Goal: Register for event/course

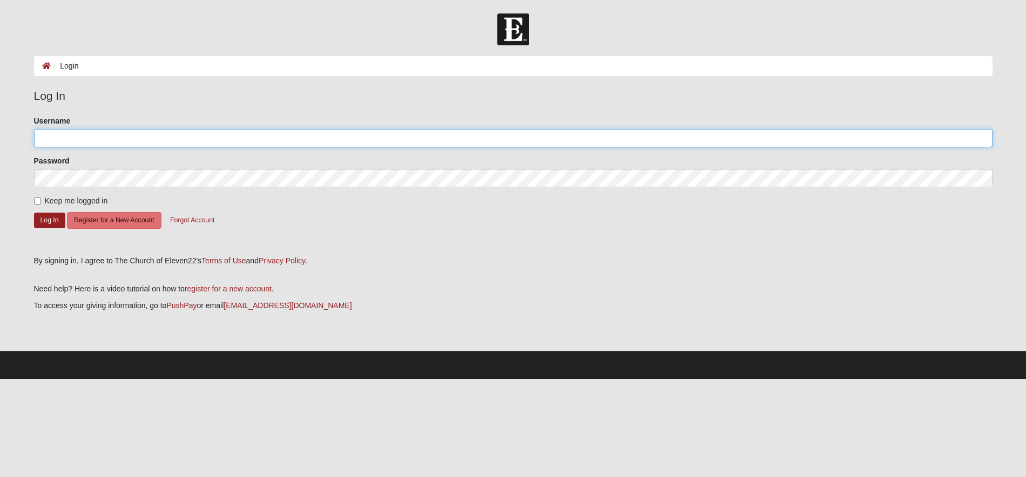
click at [201, 131] on input "Username" at bounding box center [513, 138] width 958 height 18
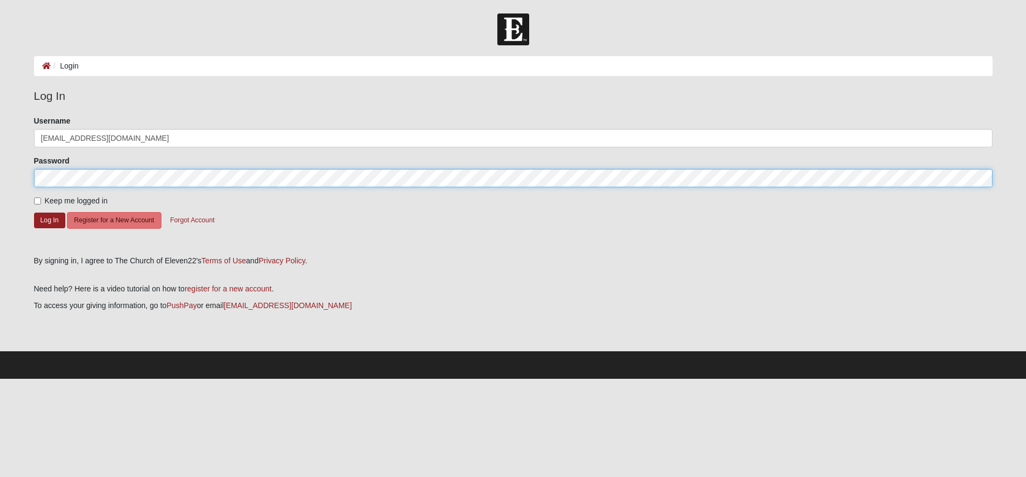
click at [34, 213] on button "Log In" at bounding box center [49, 221] width 31 height 16
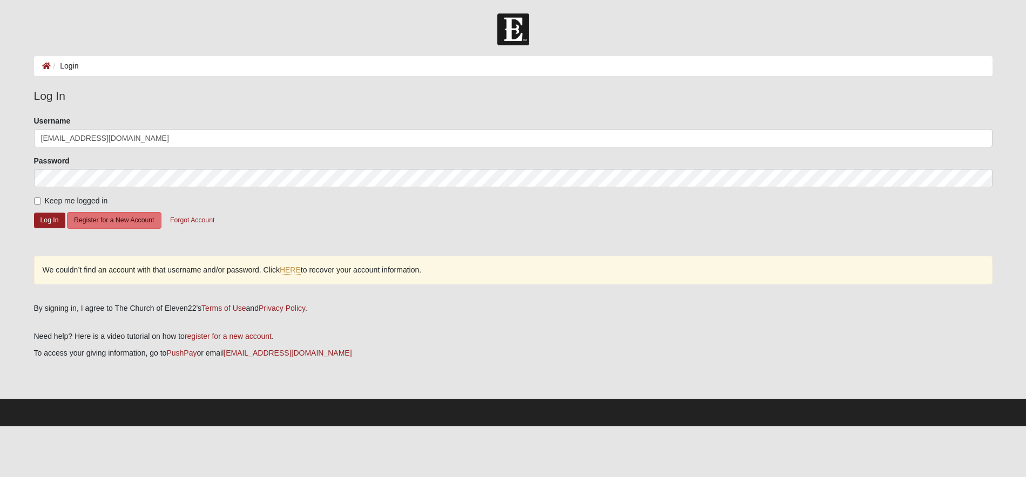
click at [119, 80] on main "Login Login Error Log In Please correct the following: Username [EMAIL_ADDRESS]…" at bounding box center [513, 227] width 975 height 343
drag, startPoint x: 215, startPoint y: 144, endPoint x: 22, endPoint y: 119, distance: 195.4
click at [38, 117] on div "Username [EMAIL_ADDRESS][DOMAIN_NAME]" at bounding box center [513, 132] width 958 height 32
type input "djwilliams12"
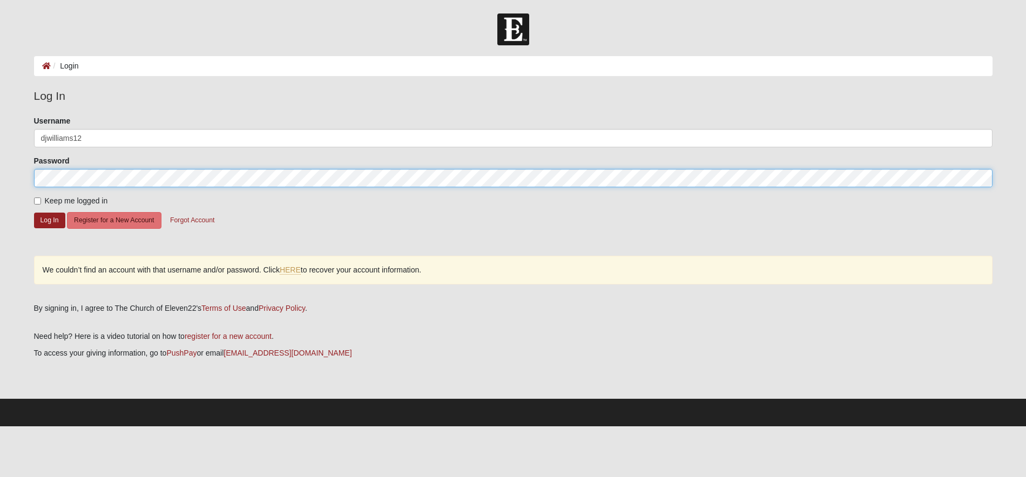
click at [0, 162] on html "Log In Login Login Error Log In Please correct the following: Username djwillia…" at bounding box center [513, 213] width 1026 height 427
click at [34, 213] on button "Log In" at bounding box center [49, 221] width 31 height 16
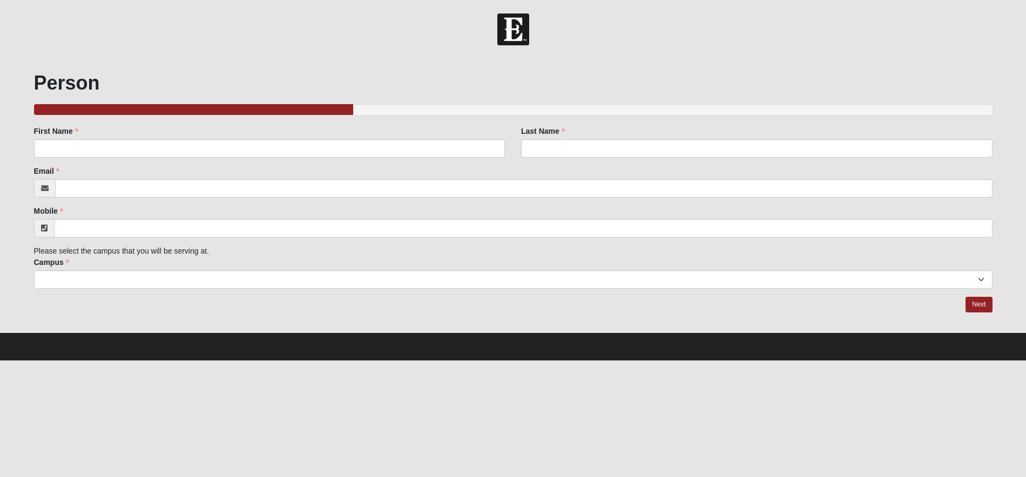
click at [161, 161] on div "First Name First Name is required." at bounding box center [270, 146] width 488 height 40
click at [164, 156] on input "First Name" at bounding box center [269, 148] width 471 height 18
type input "Daniel"
type input "Williams"
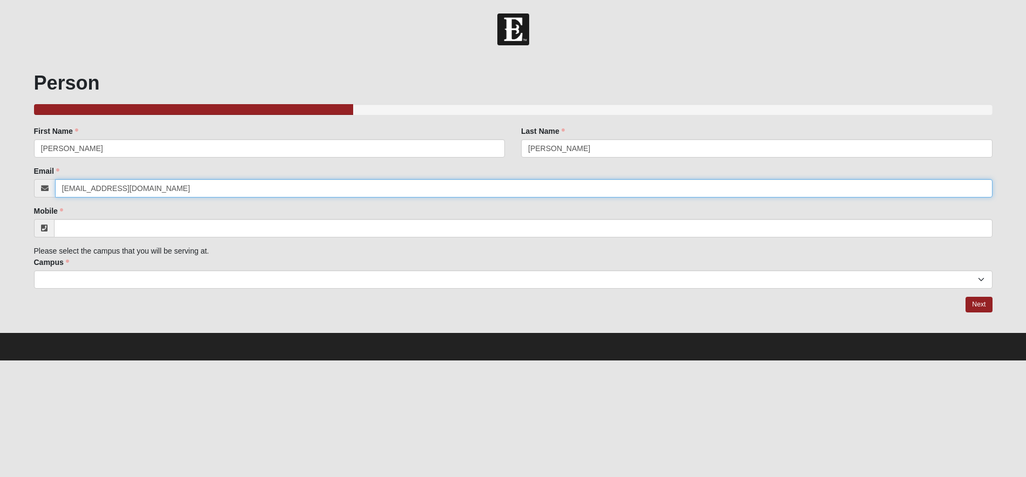
type input "[EMAIL_ADDRESS][DOMAIN_NAME]"
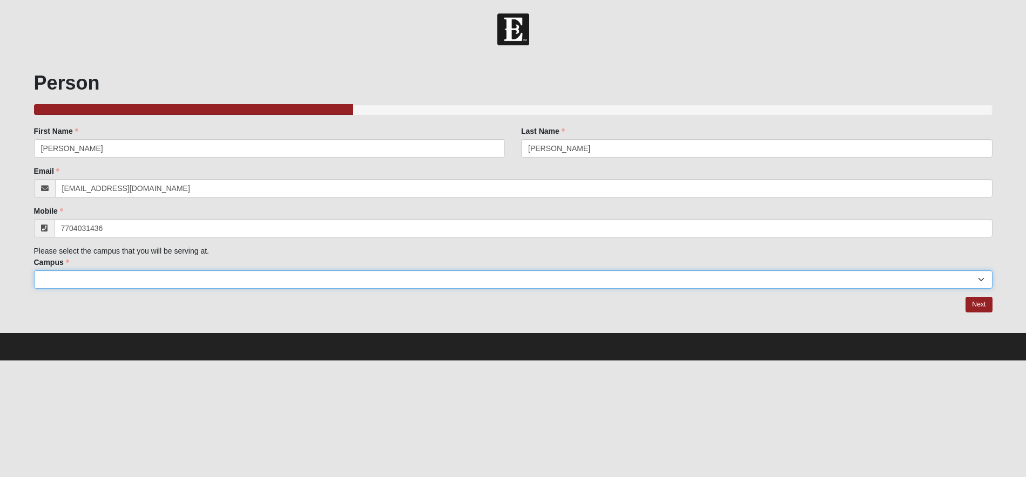
type input "(770) 403-1436"
click at [152, 284] on select "Arlington Baymeadows Eleven22 Online Fleming Island Jesup Mandarin North Jax Or…" at bounding box center [513, 280] width 958 height 18
select select "2"
click at [34, 271] on select "Arlington Baymeadows Eleven22 Online Fleming Island Jesup Mandarin North Jax Or…" at bounding box center [513, 280] width 958 height 18
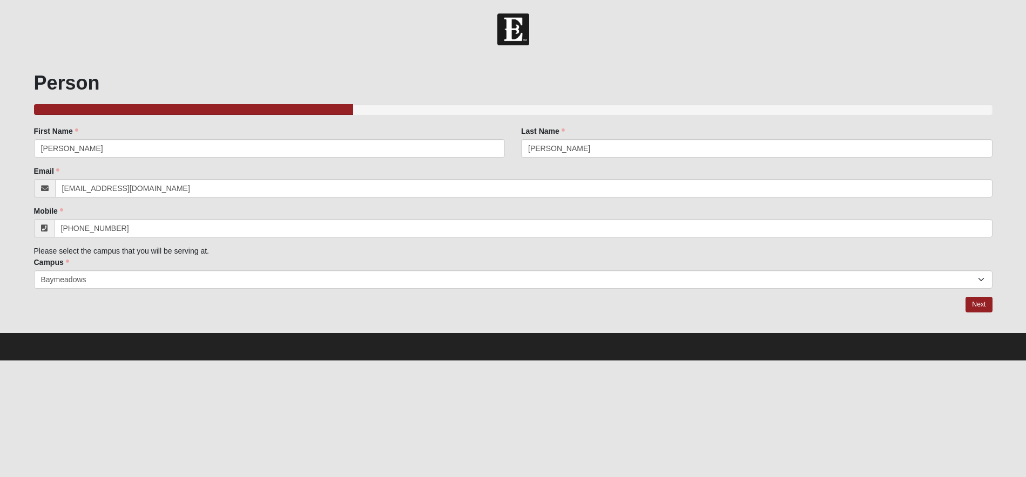
click at [993, 299] on div "Person 33.333333333333333333333333330% Complete Family Member to Register First…" at bounding box center [513, 194] width 975 height 275
click at [982, 304] on link "Next" at bounding box center [978, 305] width 26 height 16
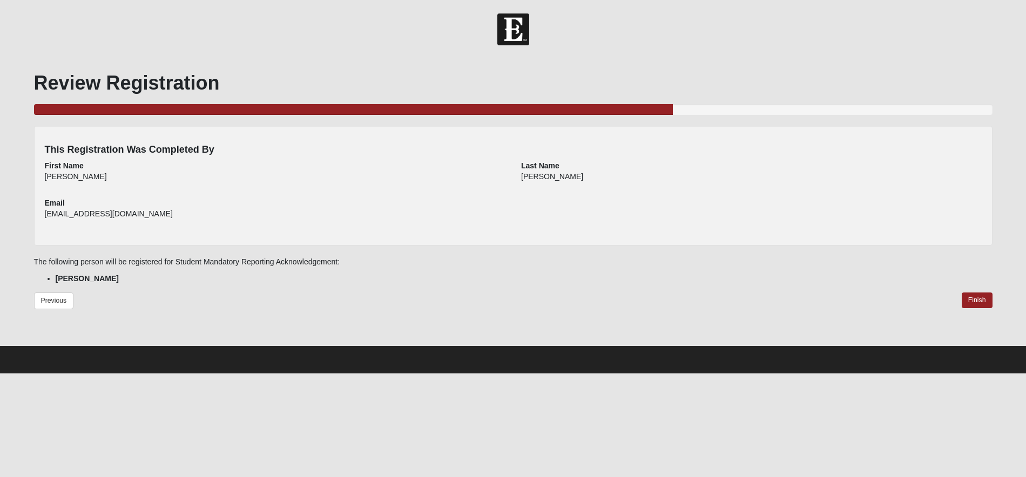
click at [159, 178] on div "Daniel" at bounding box center [275, 180] width 461 height 18
click at [252, 271] on div "The following person will be registered for Student Mandatory Reporting Acknowl…" at bounding box center [513, 270] width 958 height 28
click at [980, 301] on link "Finish" at bounding box center [977, 301] width 31 height 16
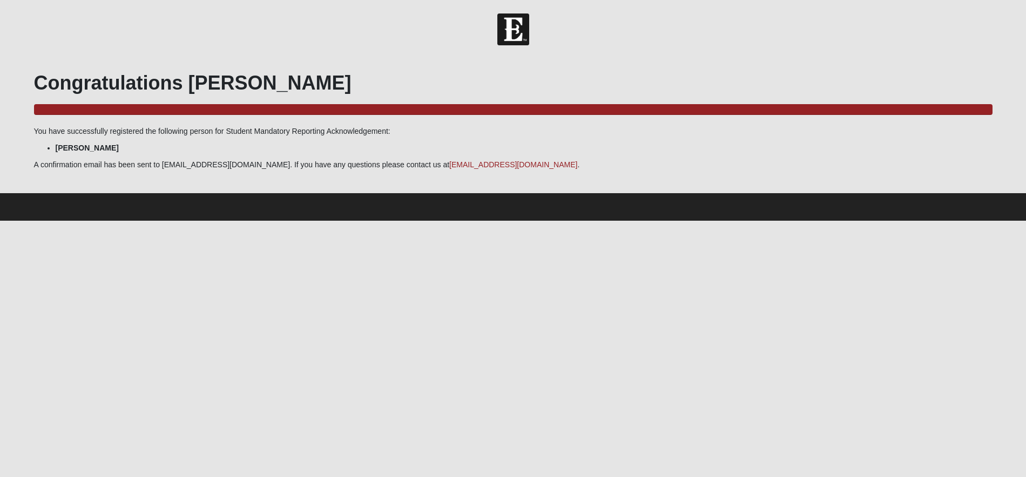
click at [324, 179] on div at bounding box center [513, 184] width 958 height 16
click at [317, 89] on h1 "Congratulations Daniel" at bounding box center [513, 82] width 958 height 23
